Goal: Navigation & Orientation: Find specific page/section

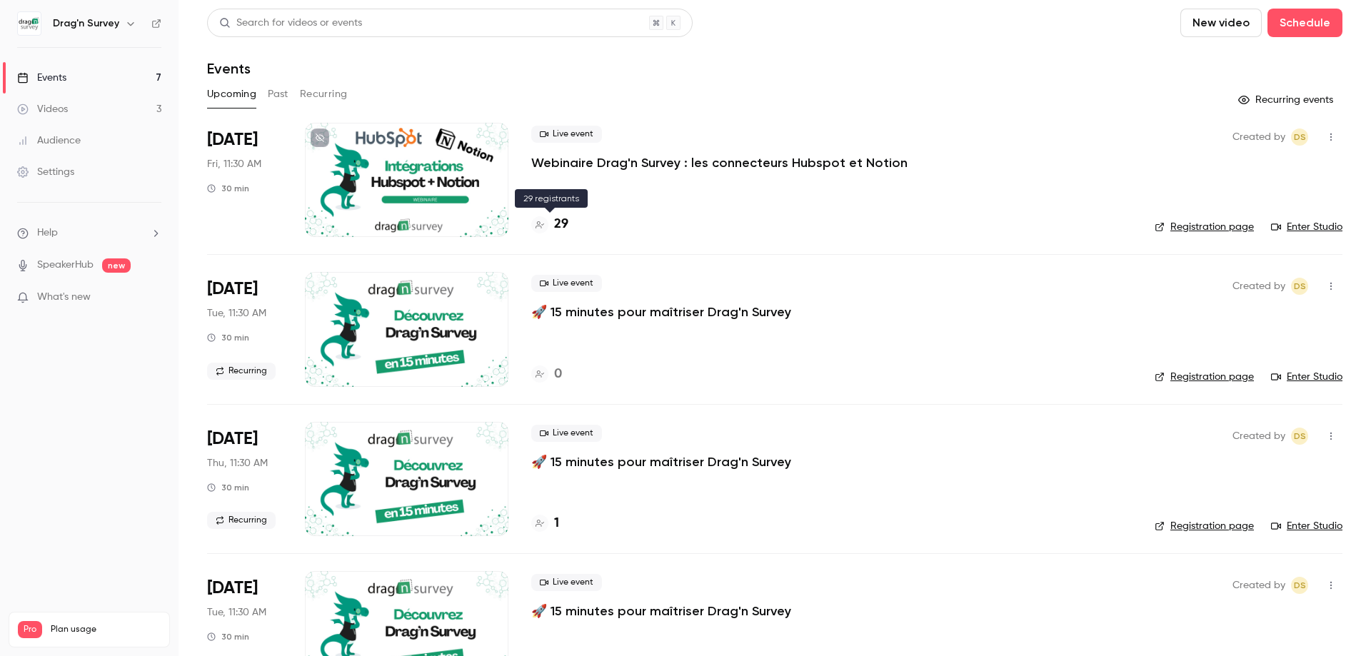
click at [563, 219] on h4 "29" at bounding box center [561, 224] width 14 height 19
click at [1309, 225] on link "Enter Studio" at bounding box center [1306, 227] width 71 height 14
